Goal: Information Seeking & Learning: Learn about a topic

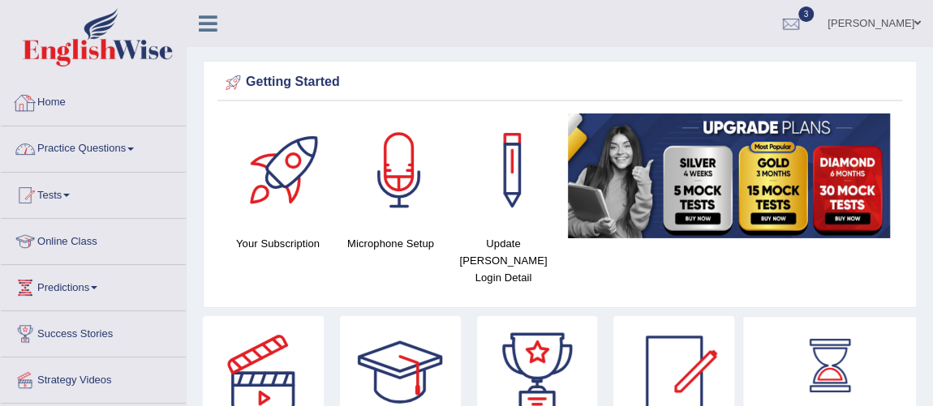
drag, startPoint x: 0, startPoint y: 0, endPoint x: 32, endPoint y: 62, distance: 70.0
click at [63, 191] on link "Tests" at bounding box center [93, 193] width 185 height 41
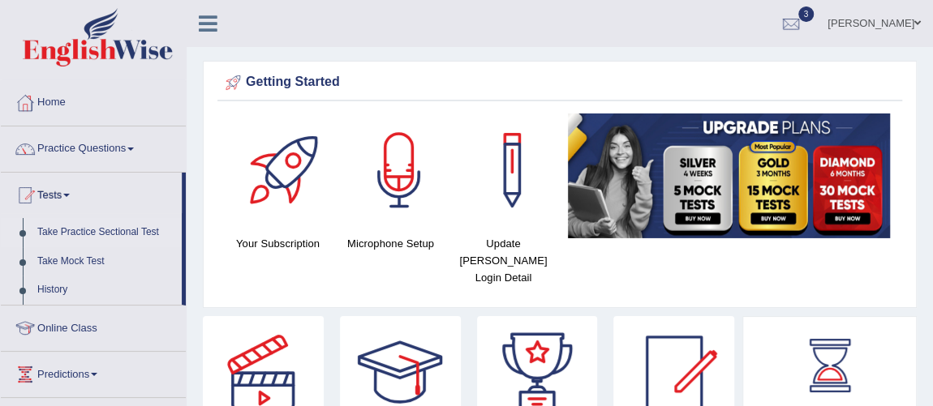
click at [104, 228] on link "Take Practice Sectional Test" at bounding box center [106, 232] width 152 height 29
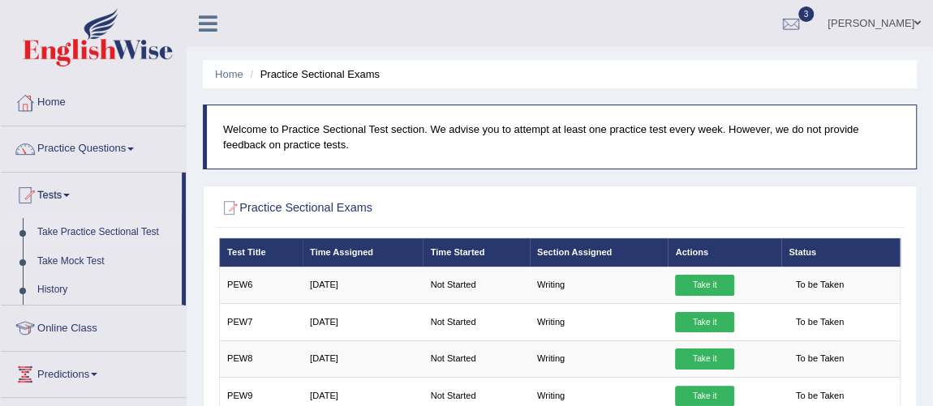
click at [77, 137] on link "Practice Questions" at bounding box center [93, 147] width 185 height 41
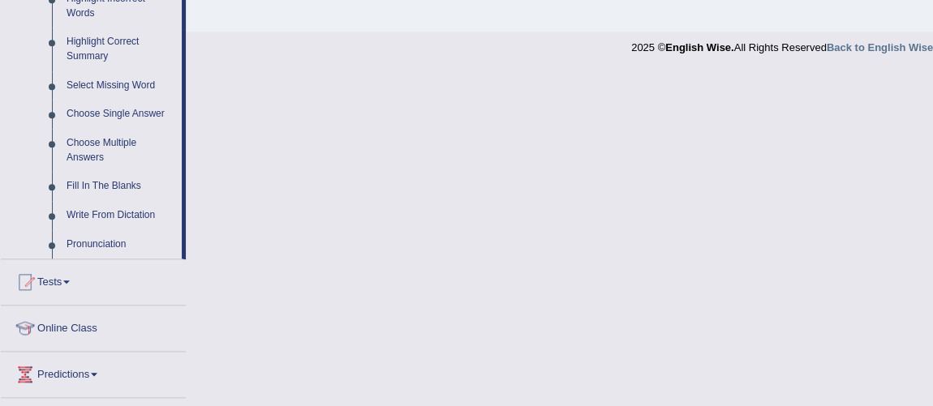
scroll to position [785, 0]
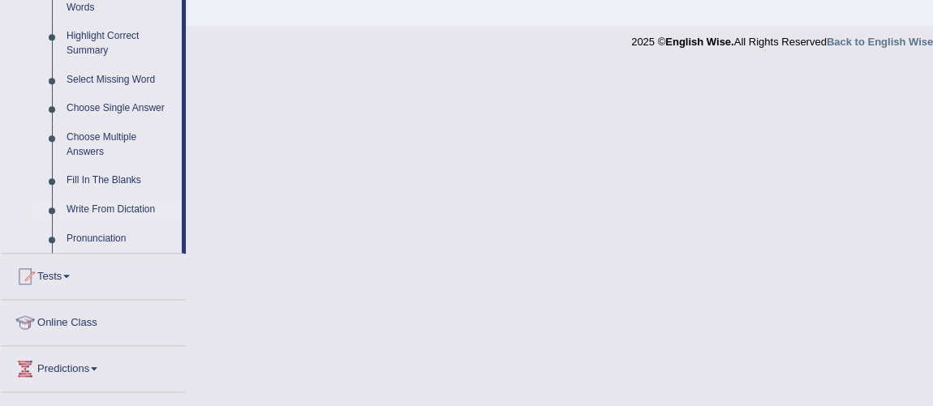
click at [99, 207] on link "Write From Dictation" at bounding box center [120, 210] width 123 height 29
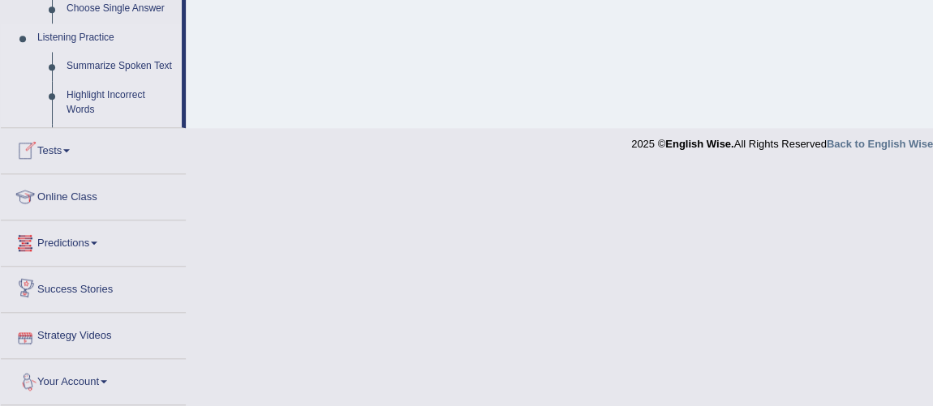
scroll to position [848, 0]
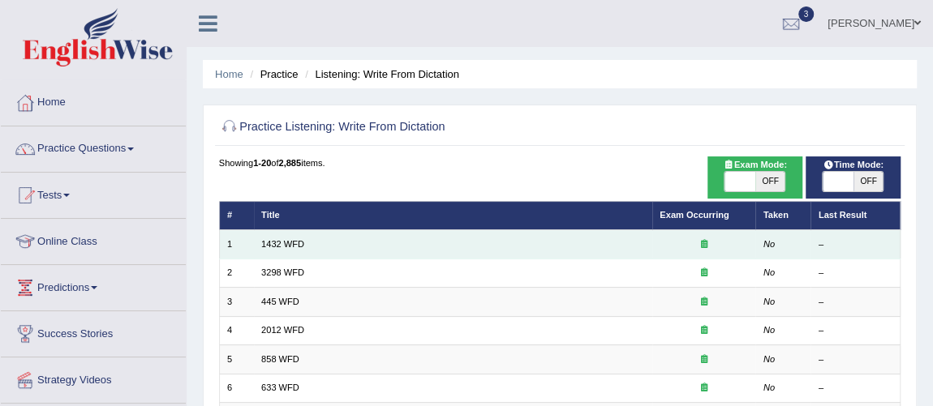
click at [263, 231] on td "1432 WFD" at bounding box center [453, 244] width 398 height 28
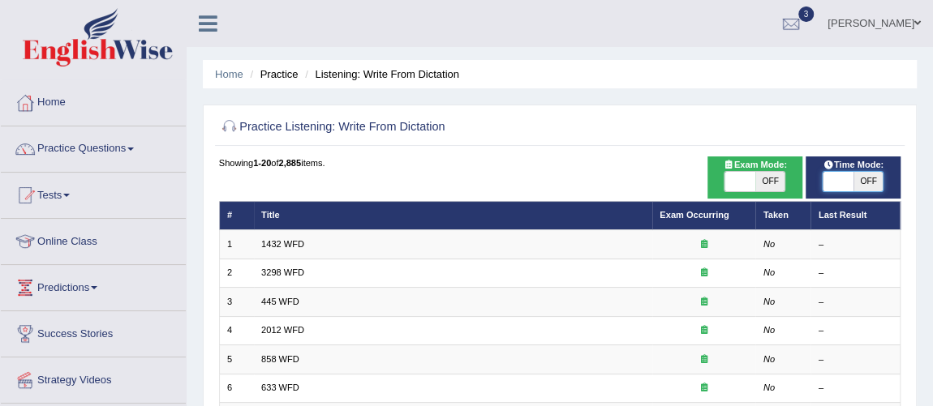
click at [846, 188] on span at bounding box center [838, 181] width 30 height 19
checkbox input "true"
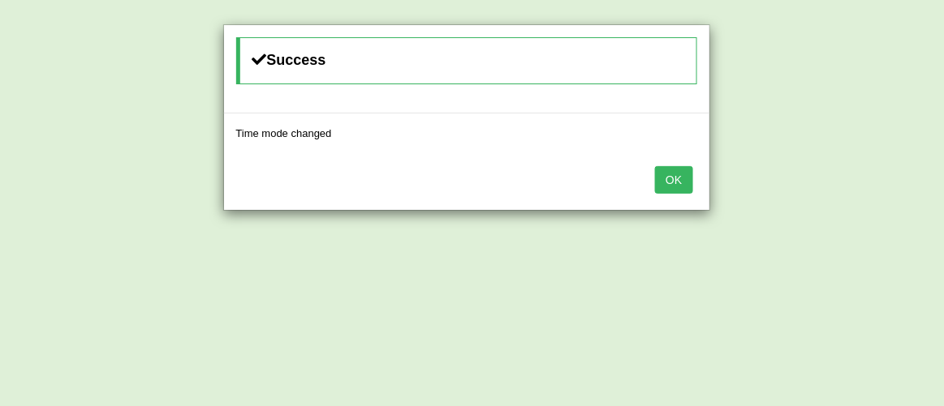
click at [677, 183] on button "OK" at bounding box center [673, 180] width 37 height 28
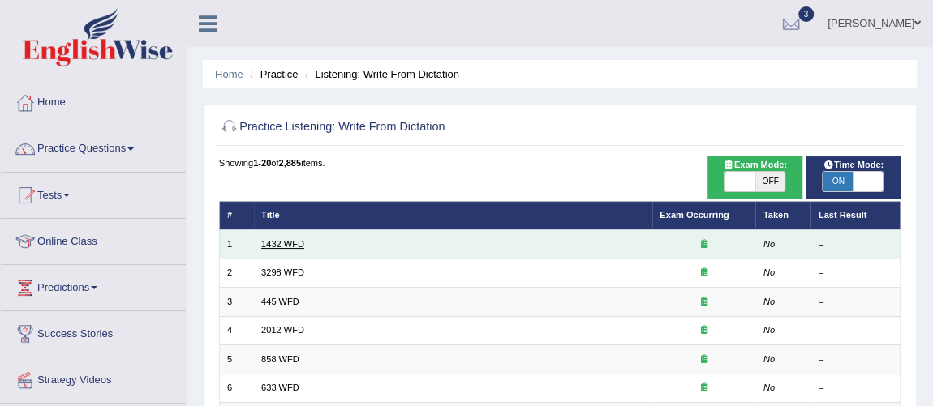
click at [302, 240] on link "1432 WFD" at bounding box center [282, 244] width 43 height 10
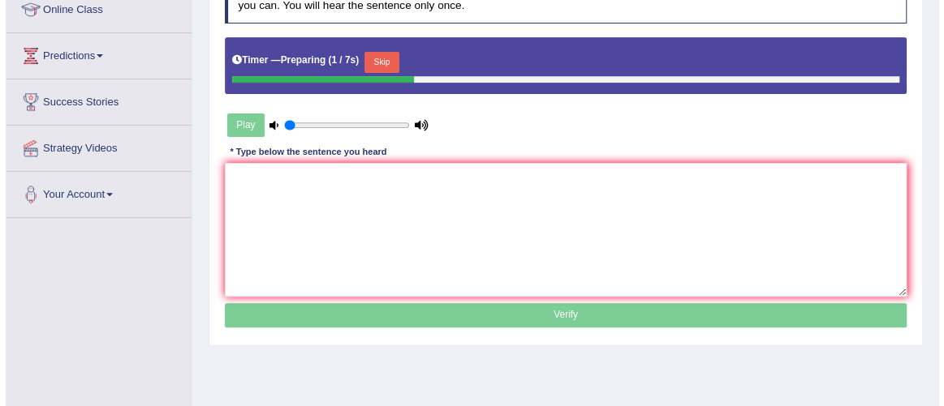
scroll to position [243, 0]
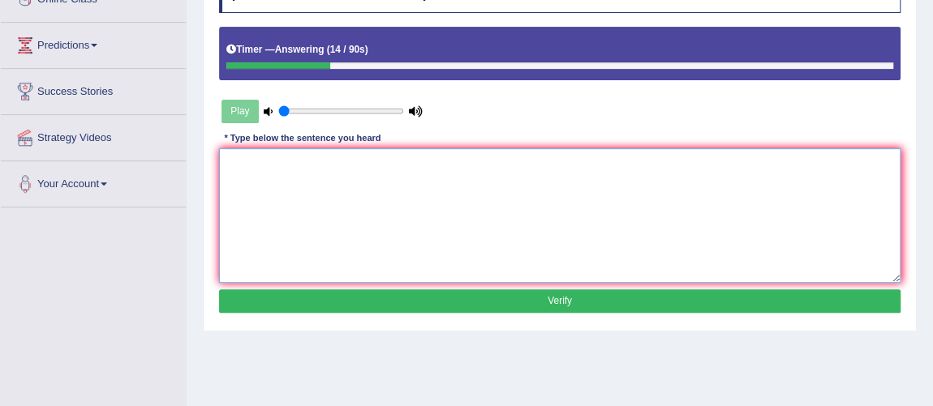
click at [267, 166] on textarea at bounding box center [560, 215] width 682 height 134
type textarea "m"
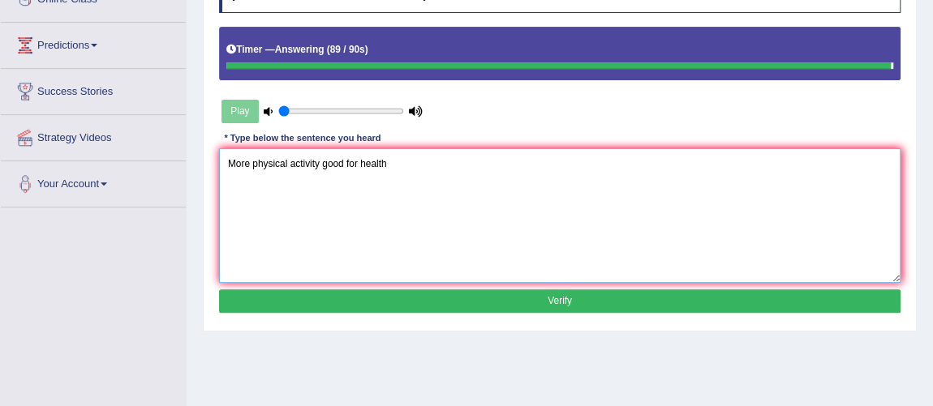
type textarea "More physical activity good for health"
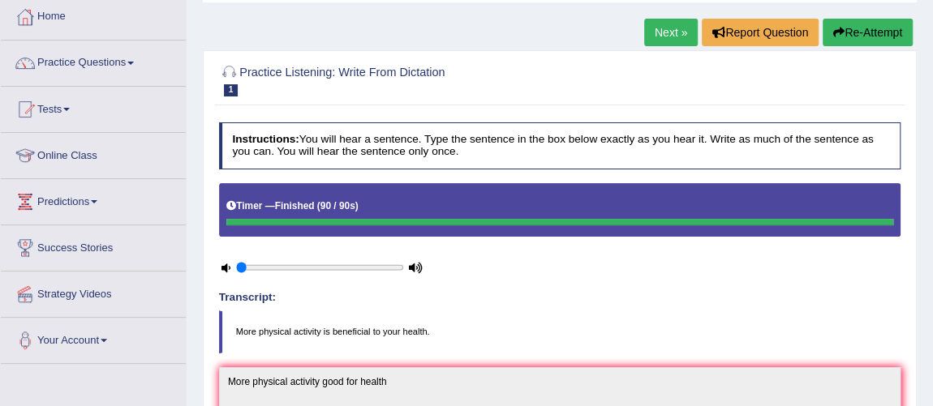
scroll to position [82, 0]
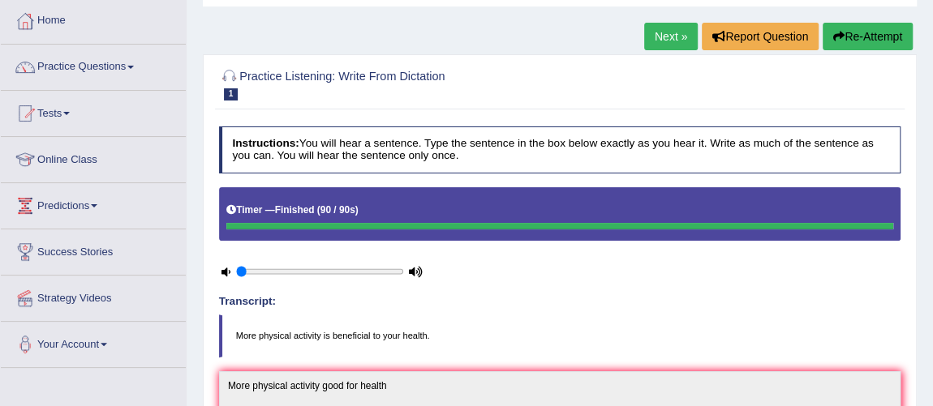
click at [871, 41] on button "Re-Attempt" at bounding box center [868, 37] width 90 height 28
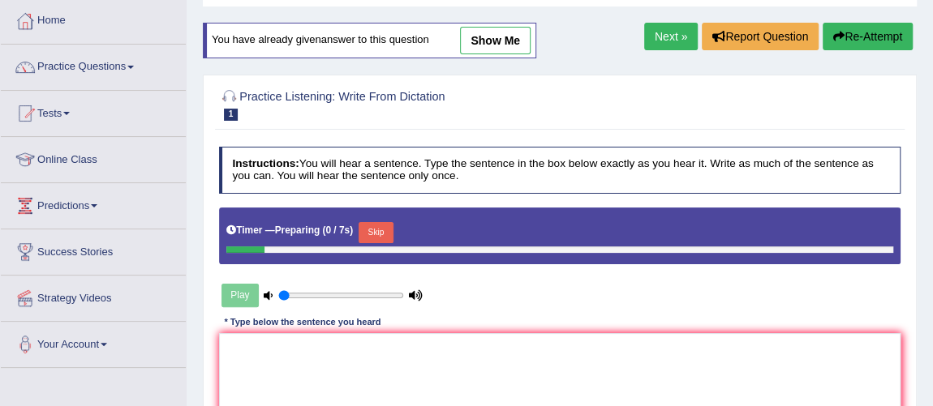
click at [383, 230] on button "Skip" at bounding box center [376, 232] width 35 height 21
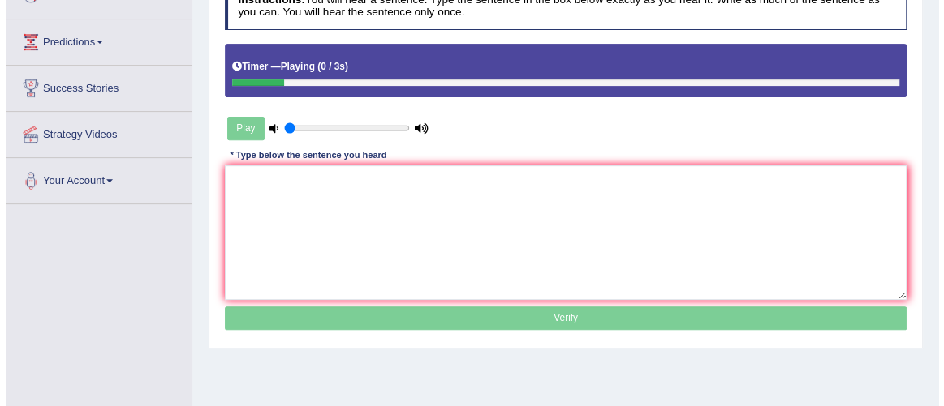
scroll to position [267, 0]
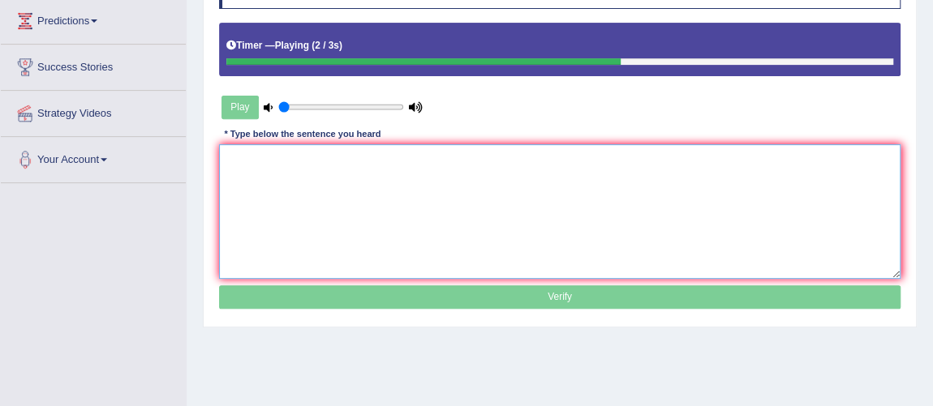
click at [304, 180] on textarea at bounding box center [560, 211] width 682 height 134
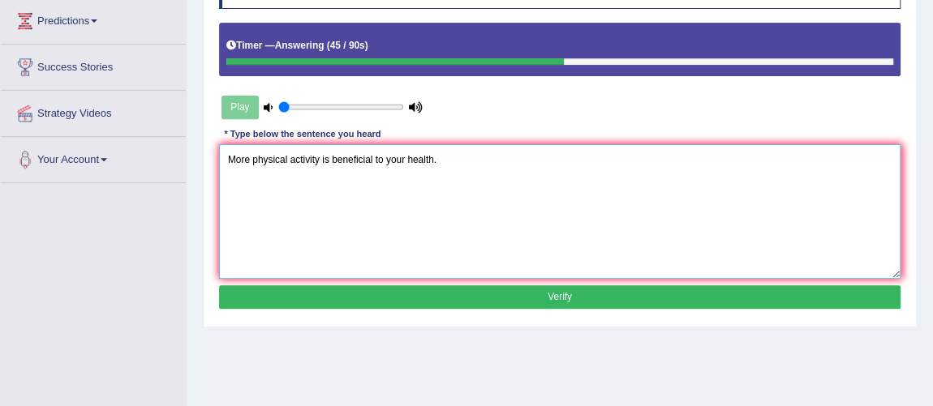
type textarea "More physical activity is beneficial to your health."
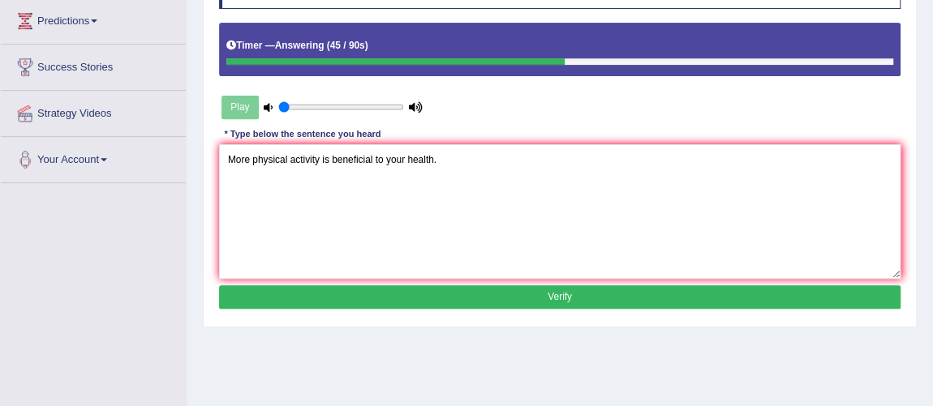
click at [378, 299] on button "Verify" at bounding box center [560, 298] width 682 height 24
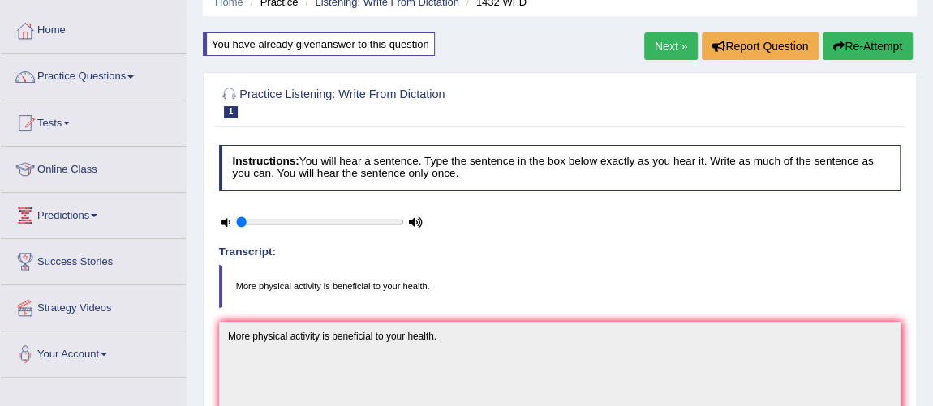
scroll to position [0, 0]
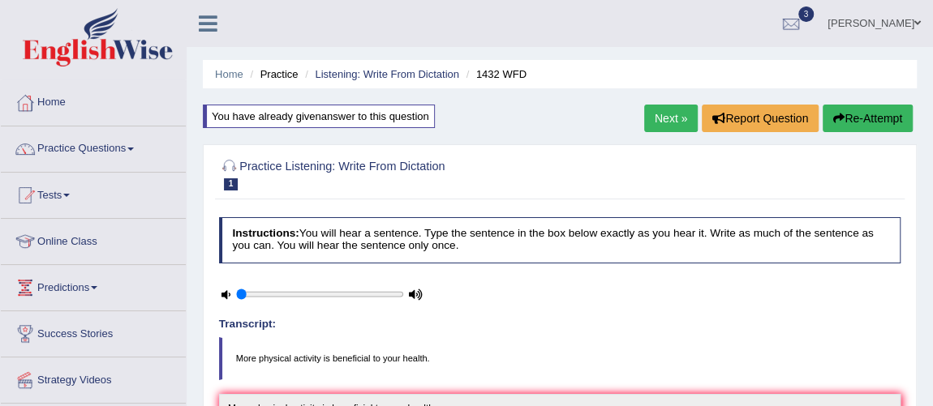
click at [668, 123] on link "Next »" at bounding box center [671, 119] width 54 height 28
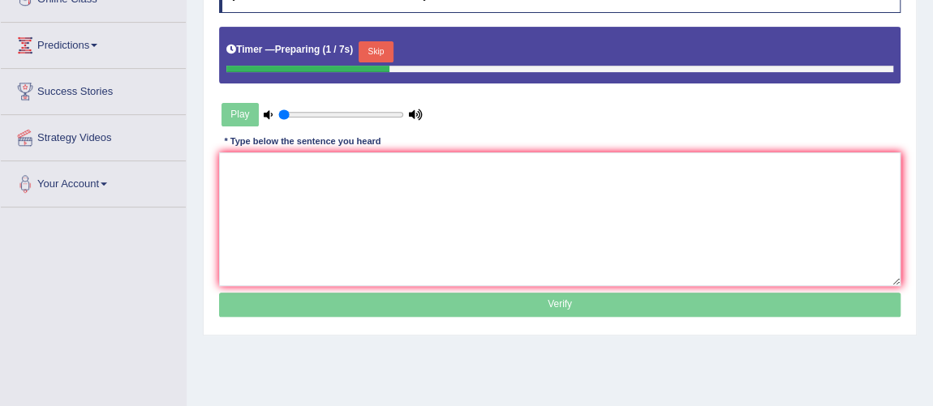
scroll to position [243, 0]
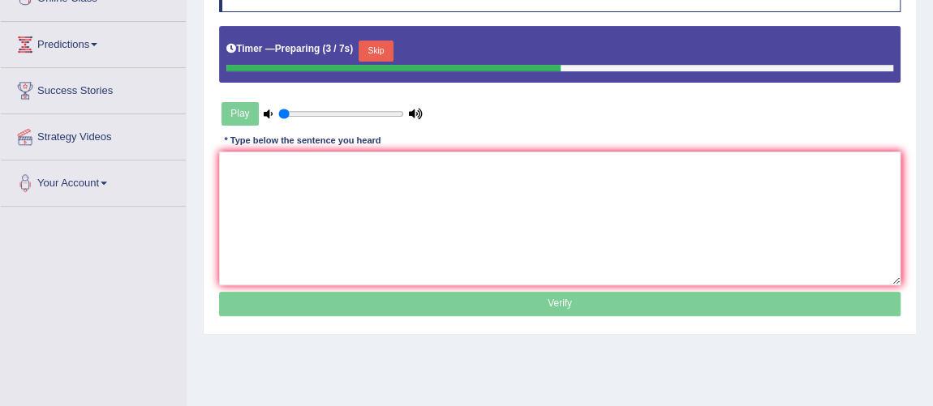
click at [386, 41] on button "Skip" at bounding box center [376, 51] width 35 height 21
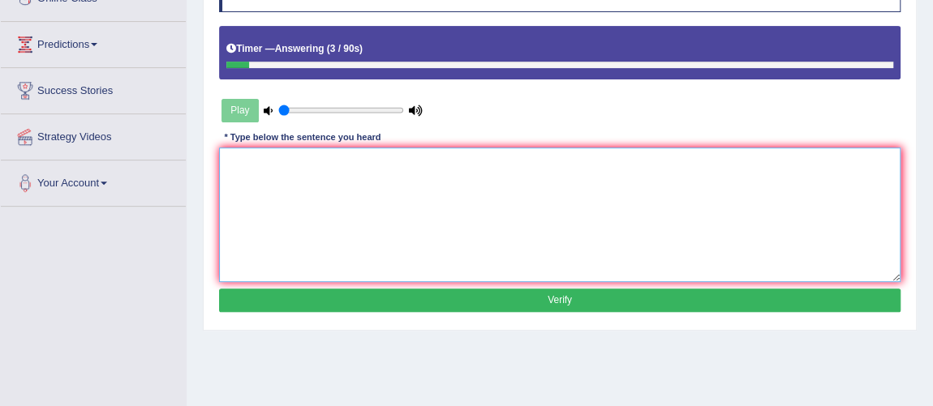
click at [280, 179] on textarea at bounding box center [560, 215] width 682 height 134
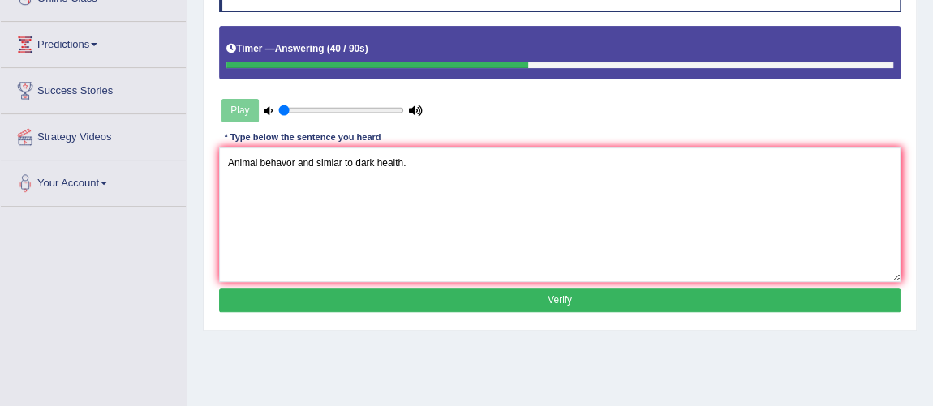
click at [359, 303] on div "Instructions: You will hear a sentence. Type the sentence in the box below exac…" at bounding box center [559, 141] width 689 height 365
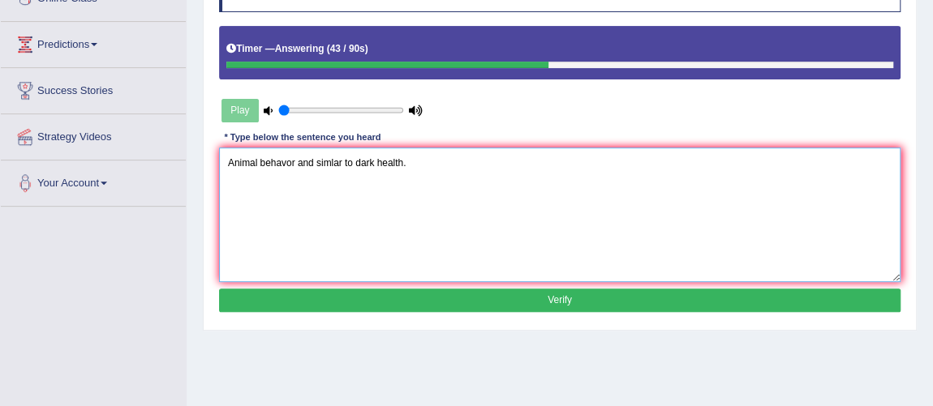
click at [355, 163] on textarea "Animal behavor and simlar to dark health." at bounding box center [560, 215] width 682 height 134
type textarea "Animal behavor and simlar to is the a dark health."
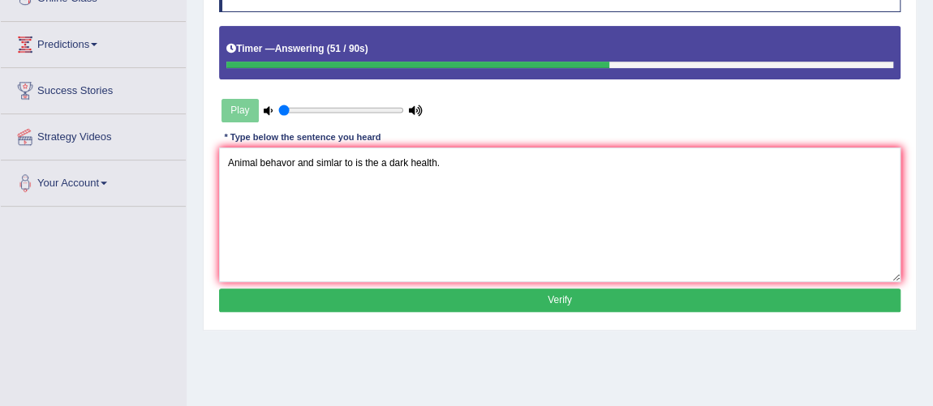
click at [449, 293] on button "Verify" at bounding box center [560, 301] width 682 height 24
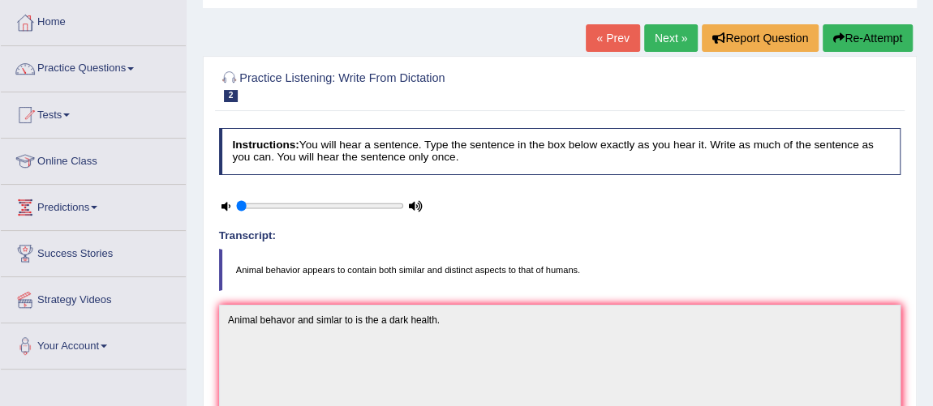
scroll to position [47, 0]
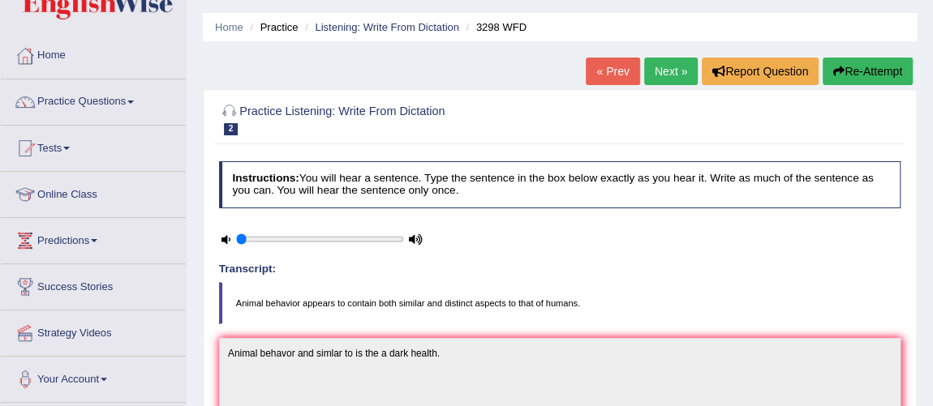
click at [857, 79] on button "Re-Attempt" at bounding box center [868, 72] width 90 height 28
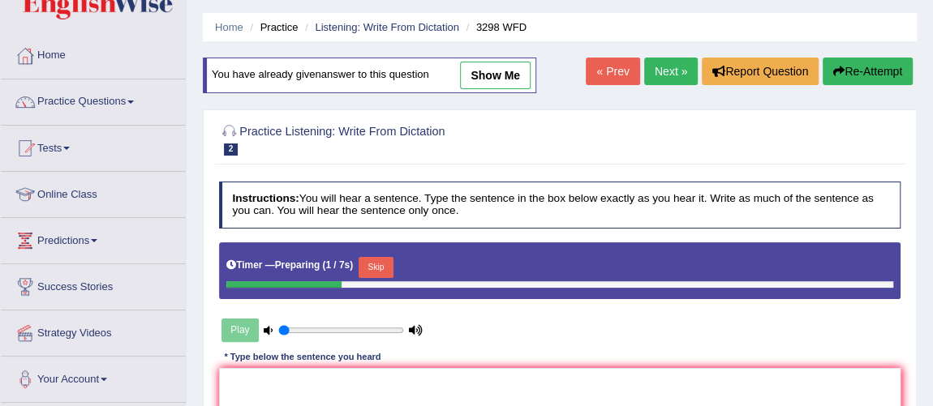
click at [370, 269] on button "Skip" at bounding box center [376, 267] width 35 height 21
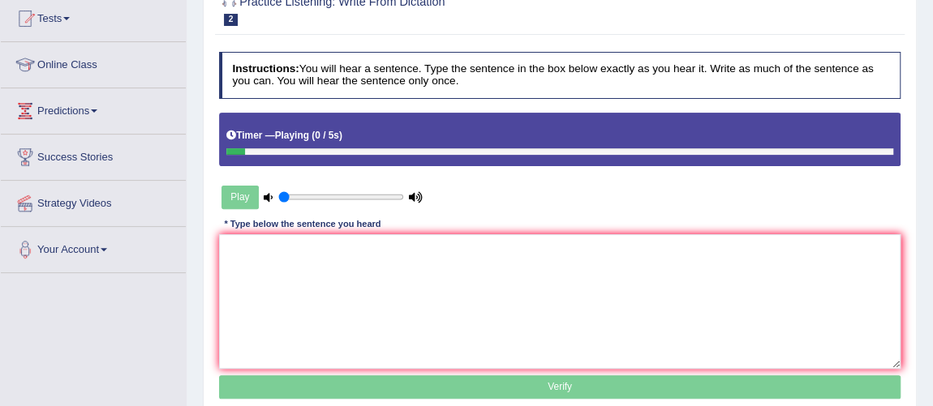
scroll to position [178, 0]
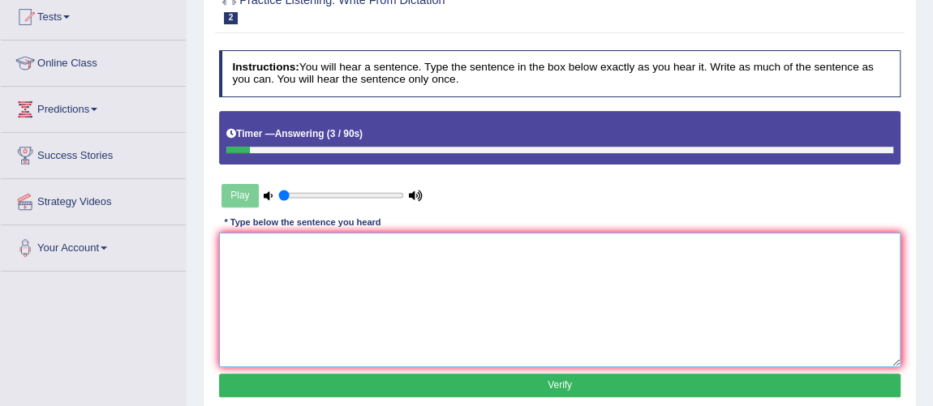
click at [299, 251] on textarea at bounding box center [560, 300] width 682 height 134
type textarea "a"
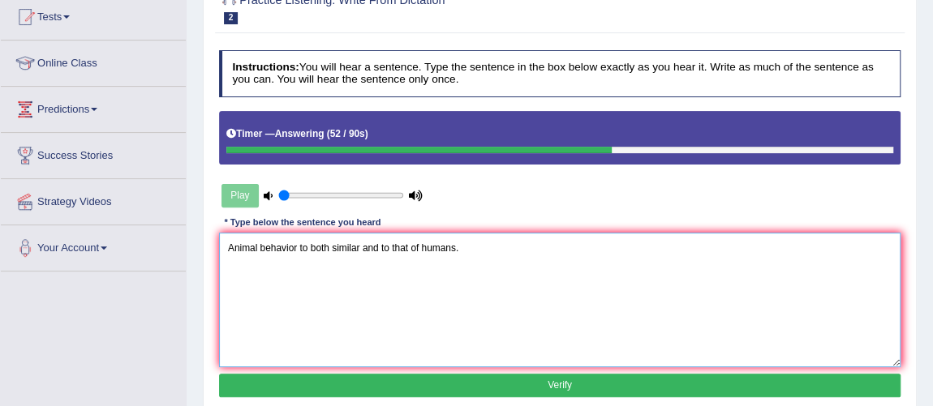
type textarea "Animal behavior to both similar and to that of humans."
click at [429, 397] on div "Instructions: You will hear a sentence. Type the sentence in the box below exac…" at bounding box center [559, 226] width 689 height 365
click at [429, 392] on button "Verify" at bounding box center [560, 386] width 682 height 24
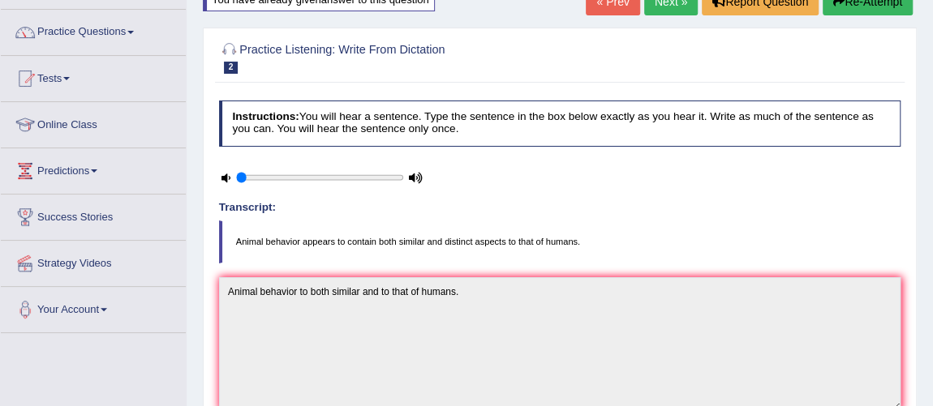
scroll to position [0, 0]
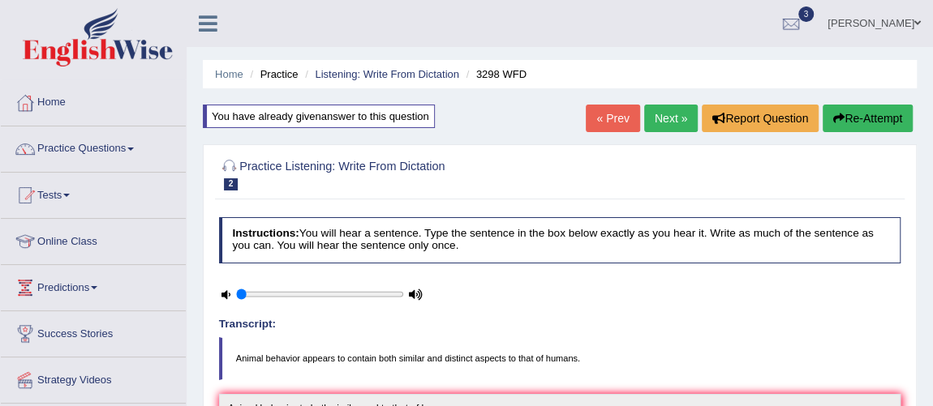
click at [867, 116] on button "Re-Attempt" at bounding box center [868, 119] width 90 height 28
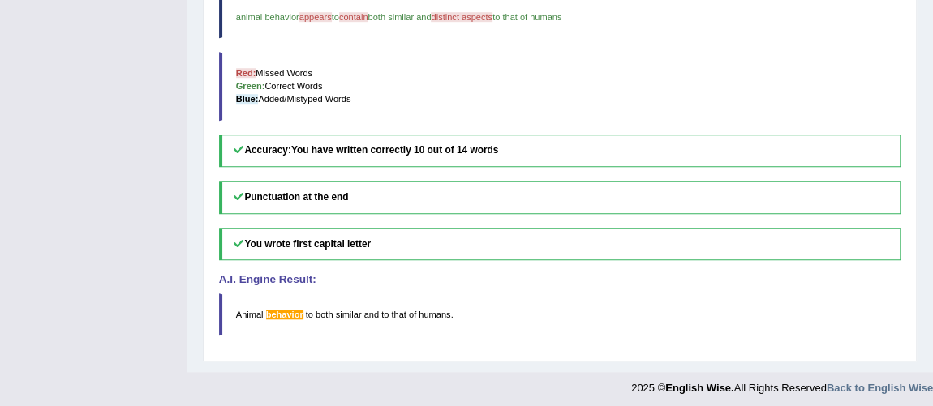
scroll to position [559, 0]
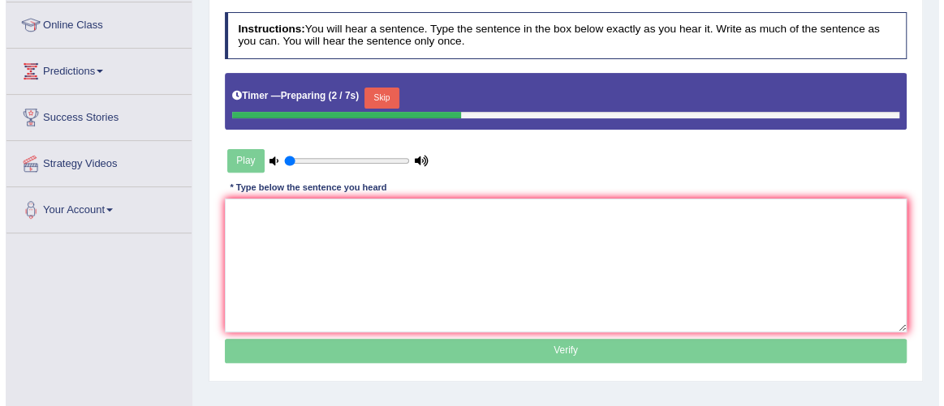
scroll to position [218, 0]
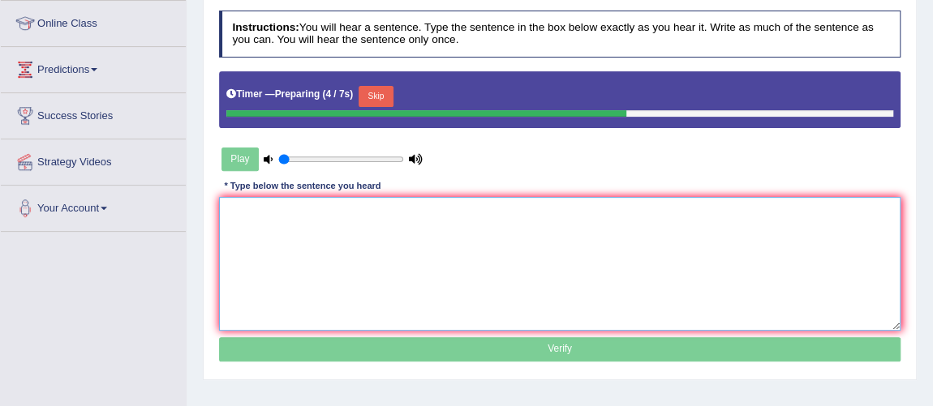
click at [282, 214] on textarea at bounding box center [560, 264] width 682 height 134
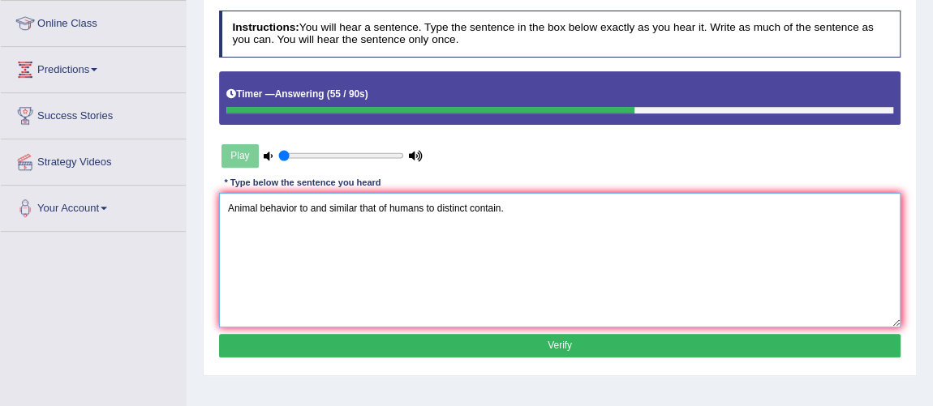
type textarea "Animal behavior to and similar that of humans to distinct contain."
click at [362, 345] on button "Verify" at bounding box center [560, 346] width 682 height 24
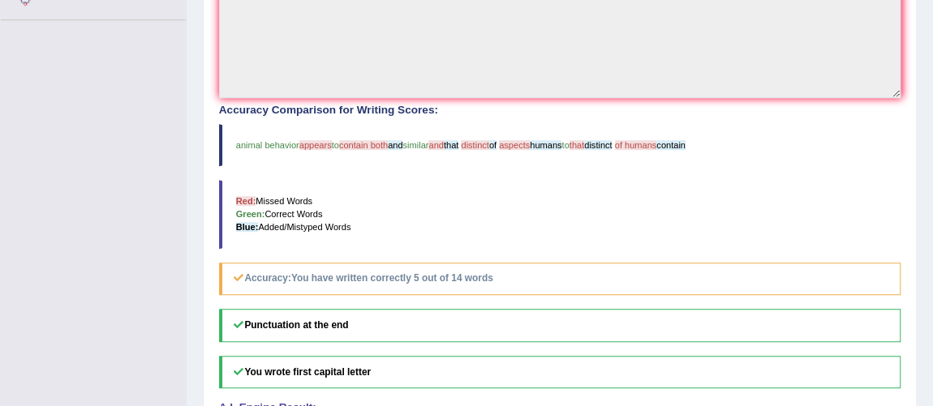
scroll to position [432, 0]
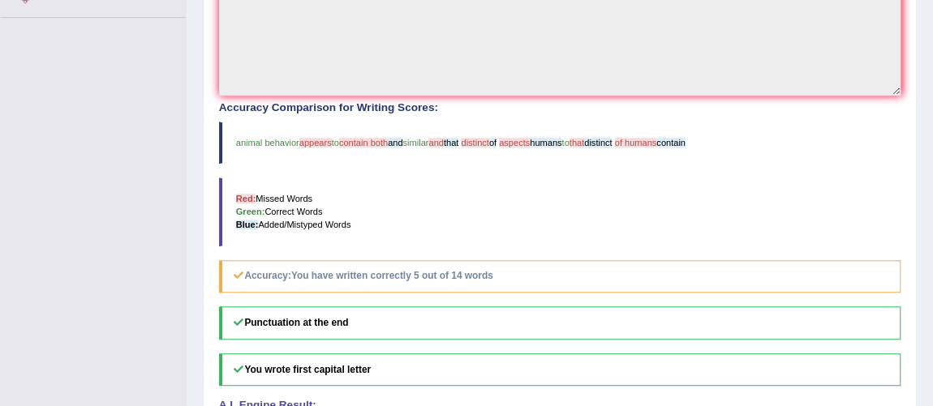
click at [763, 307] on h5 "Punctuation at the end" at bounding box center [560, 323] width 682 height 33
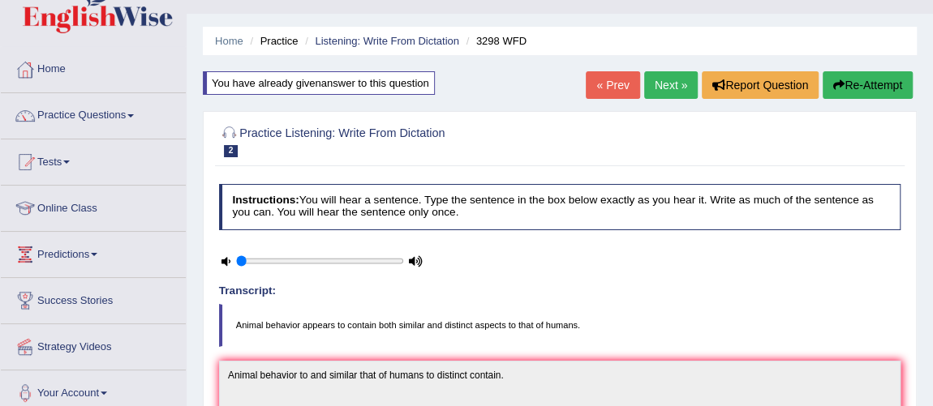
scroll to position [0, 0]
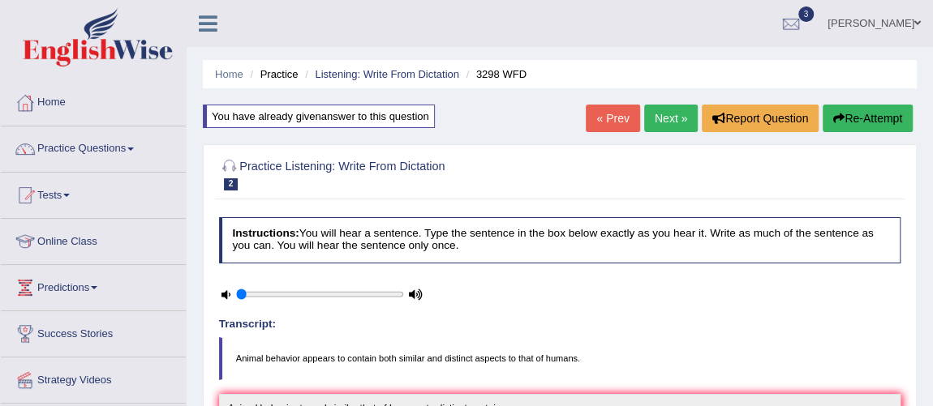
click at [97, 380] on link "Strategy Videos" at bounding box center [93, 378] width 185 height 41
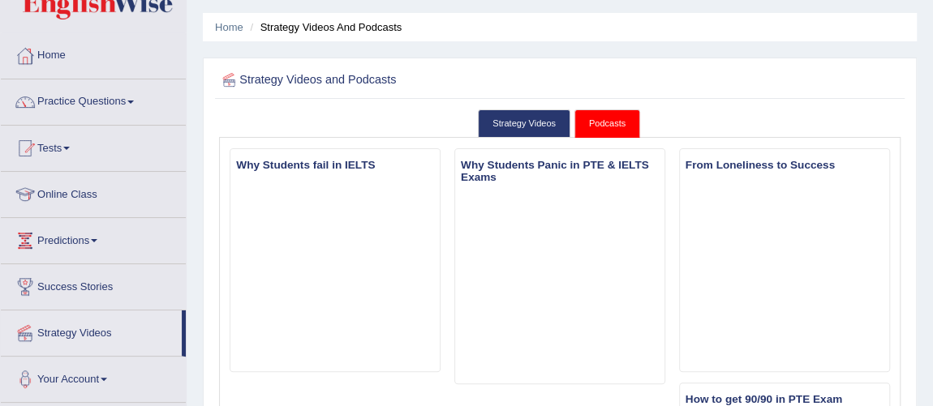
scroll to position [45, 0]
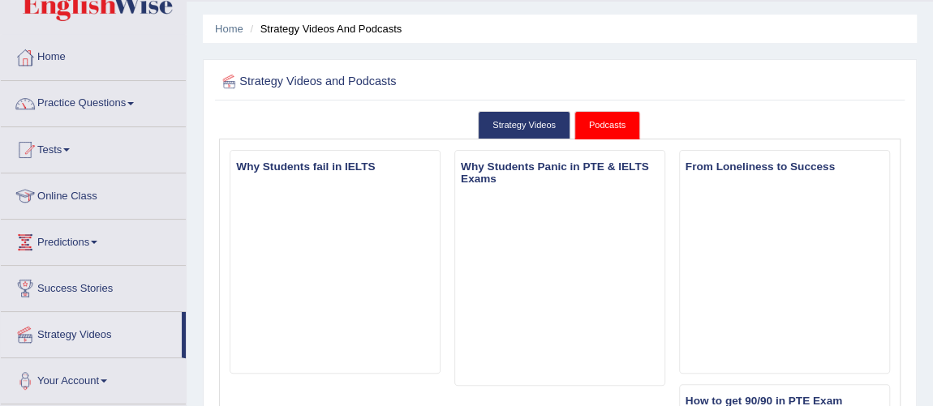
click at [597, 132] on link "Podcasts" at bounding box center [607, 125] width 66 height 28
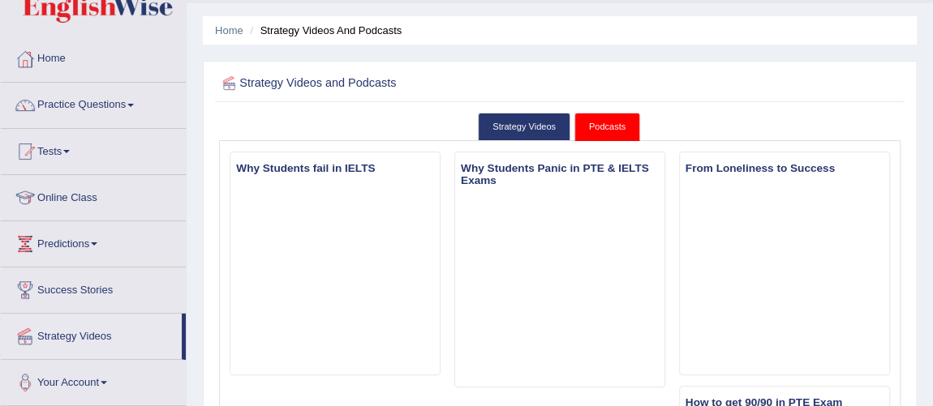
scroll to position [0, 0]
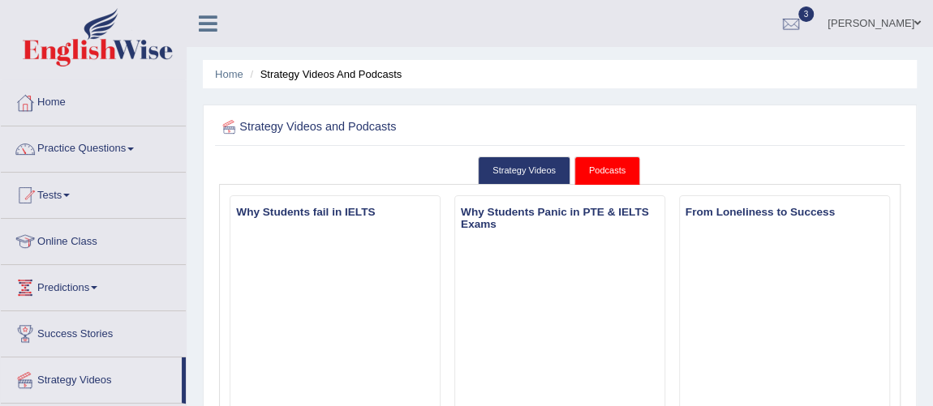
click at [75, 290] on link "Predictions" at bounding box center [93, 285] width 185 height 41
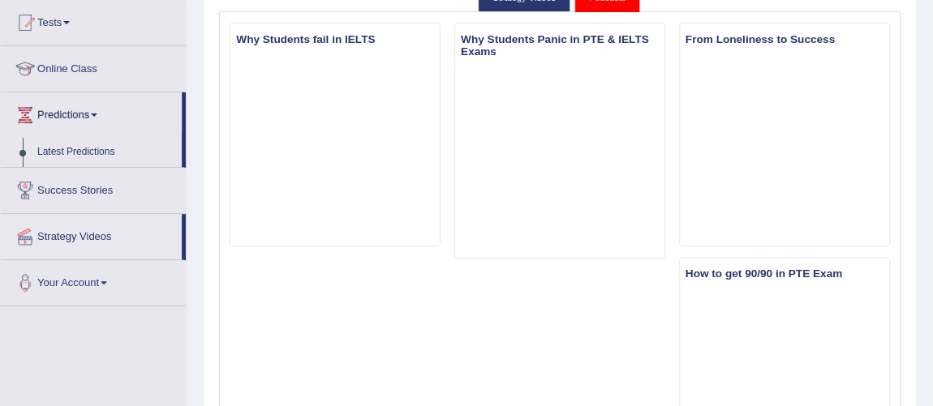
scroll to position [159, 0]
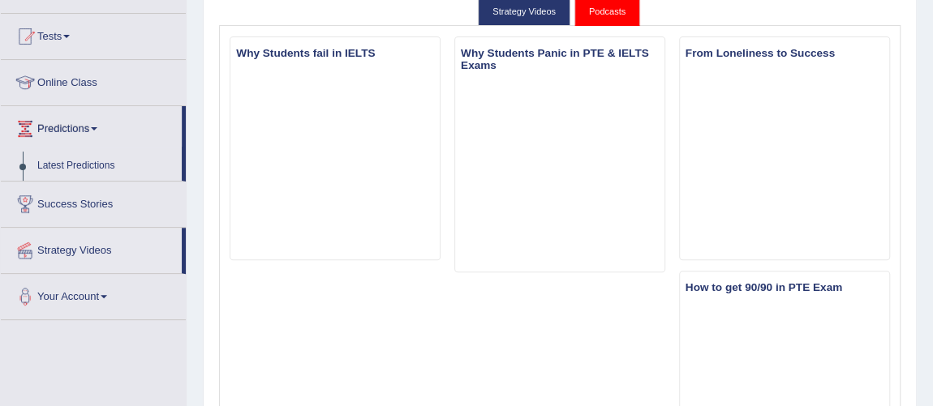
click at [98, 208] on link "Success Stories" at bounding box center [93, 202] width 185 height 41
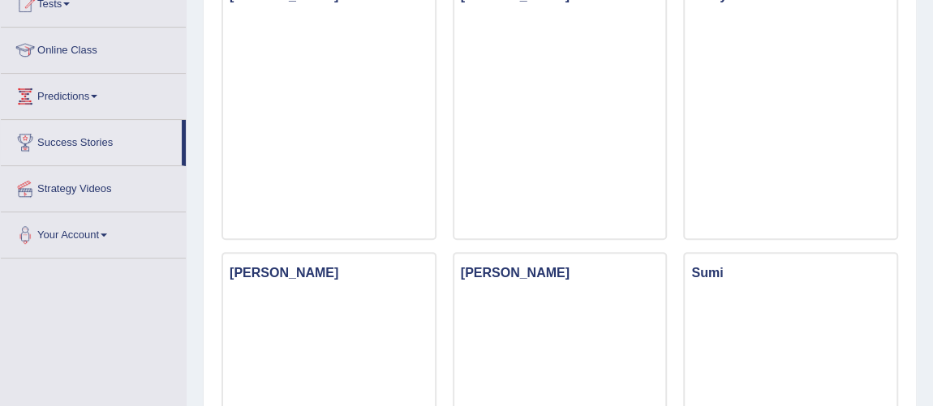
scroll to position [191, 0]
click at [584, 331] on iframe at bounding box center [560, 402] width 212 height 219
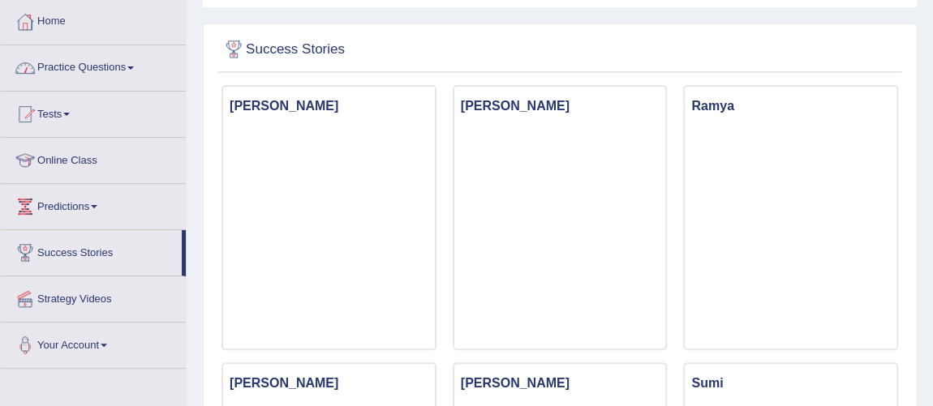
click at [93, 64] on link "Practice Questions" at bounding box center [93, 65] width 185 height 41
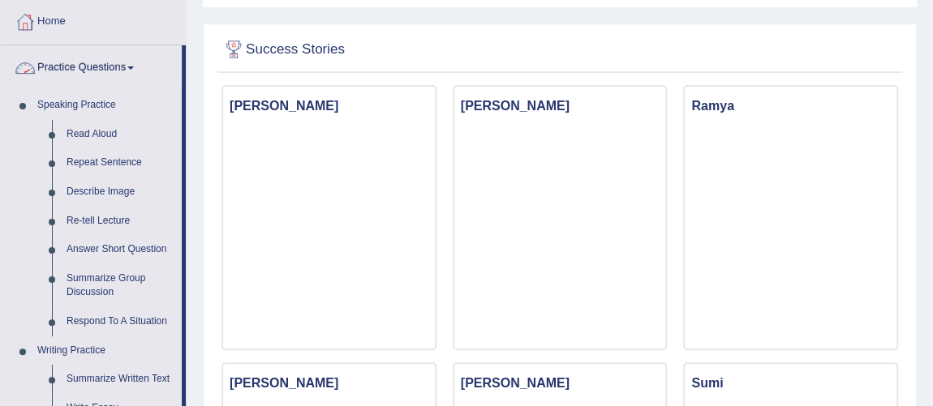
click at [67, 6] on link "Home" at bounding box center [93, 19] width 185 height 41
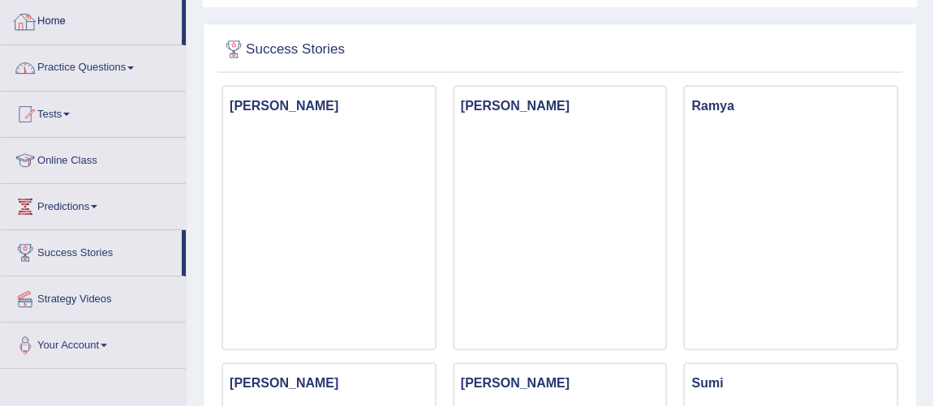
click at [74, 29] on link "Home" at bounding box center [91, 19] width 181 height 41
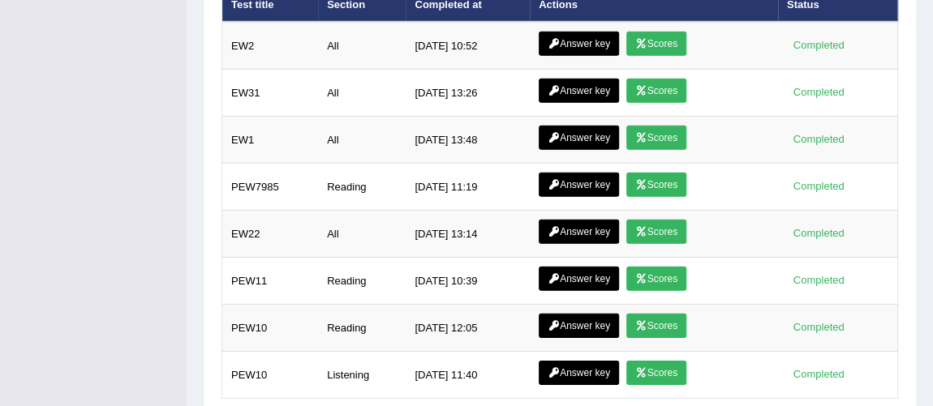
scroll to position [2302, 0]
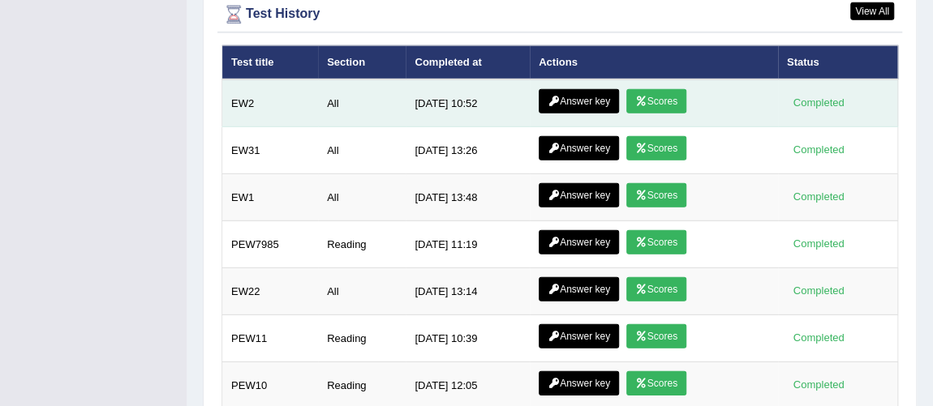
click at [663, 100] on link "Scores" at bounding box center [656, 101] width 60 height 24
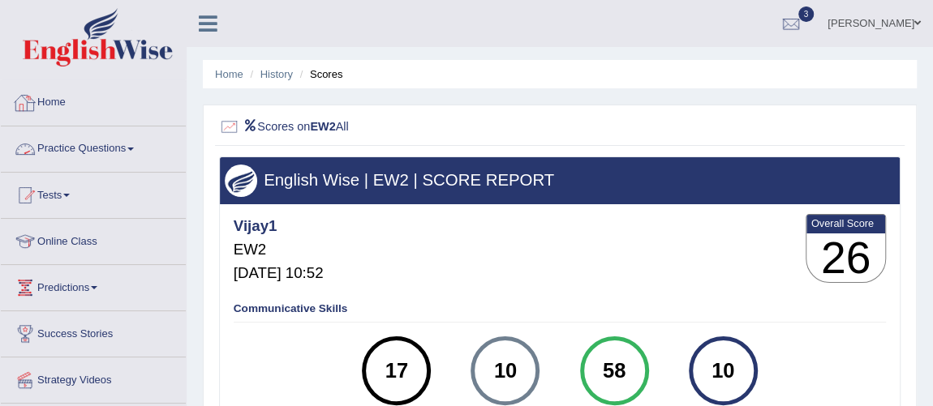
click at [45, 90] on link "Home" at bounding box center [93, 100] width 185 height 41
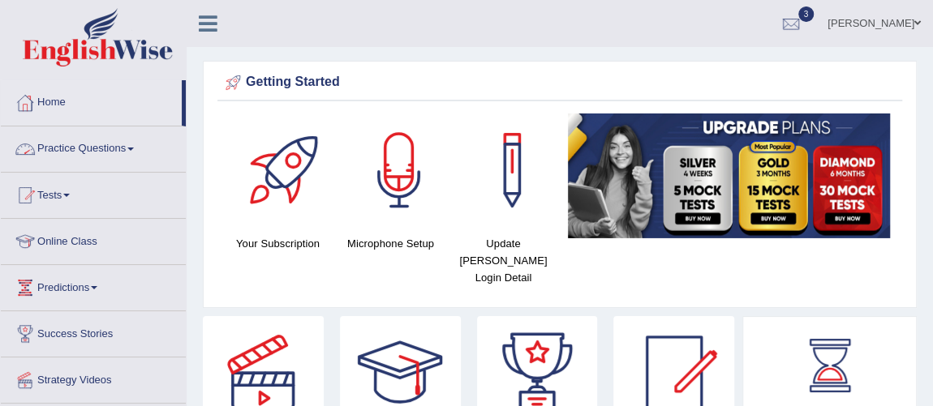
click at [61, 106] on link "Home" at bounding box center [91, 100] width 181 height 41
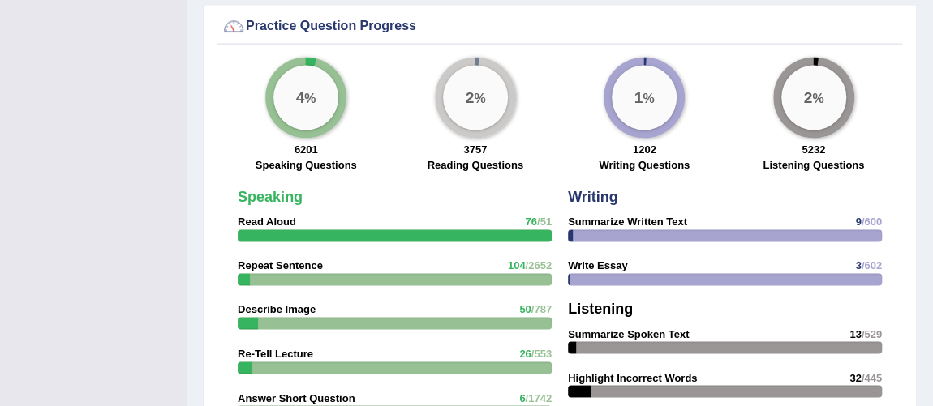
scroll to position [1219, 0]
